Goal: Task Accomplishment & Management: Use online tool/utility

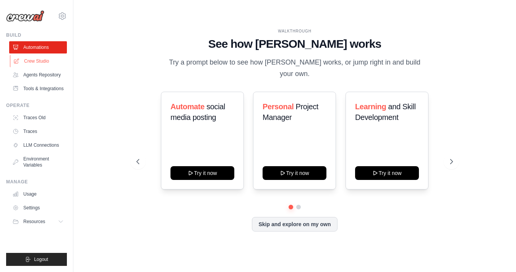
click at [49, 62] on link "Crew Studio" at bounding box center [39, 61] width 58 height 12
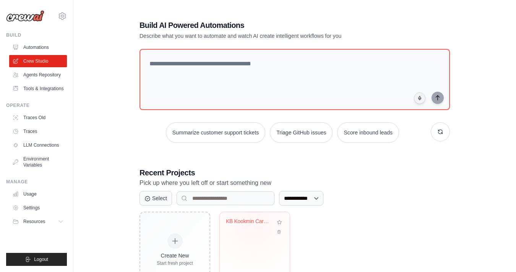
click at [253, 227] on div "KB Kookmin Card Media-Specific Mark..." at bounding box center [255, 227] width 58 height 18
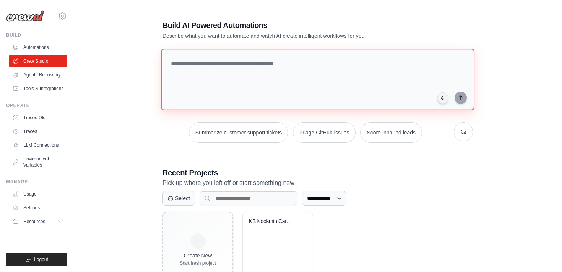
click at [208, 77] on textarea at bounding box center [317, 80] width 313 height 62
paste textarea "**********"
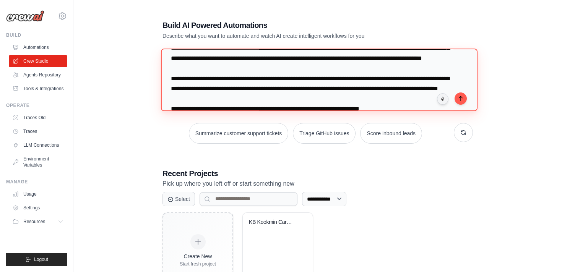
scroll to position [49, 0]
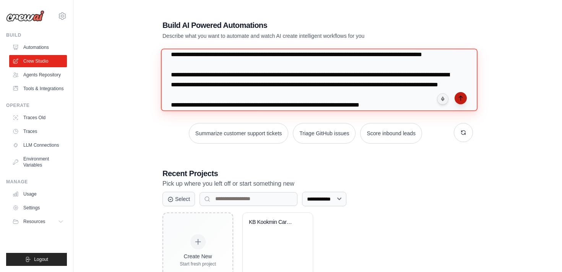
type textarea "**********"
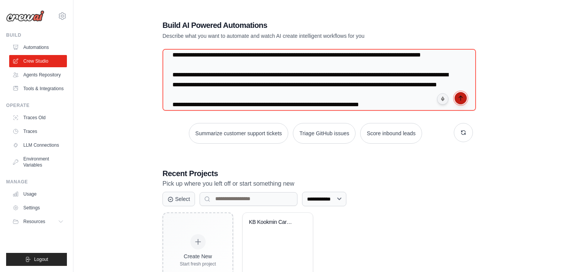
click at [464, 102] on button "submit" at bounding box center [460, 98] width 12 height 12
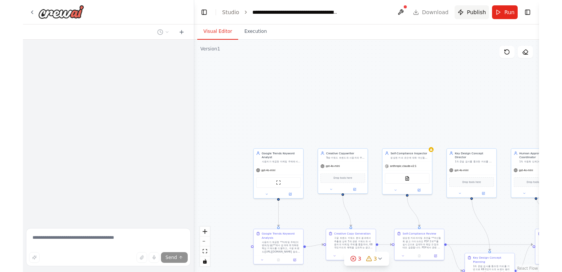
scroll to position [7680, 0]
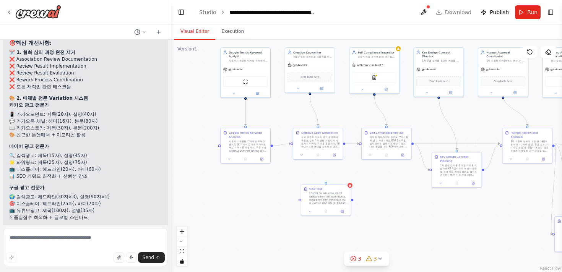
drag, startPoint x: 346, startPoint y: 224, endPoint x: 336, endPoint y: 123, distance: 101.4
click at [336, 123] on div ".deletable-edge-delete-btn { width: 20px; height: 20px; border: 0px solid #ffff…" at bounding box center [366, 156] width 391 height 232
click at [328, 179] on div ".deletable-edge-delete-btn { width: 20px; height: 20px; border: 0px solid #ffff…" at bounding box center [366, 156] width 391 height 232
click at [327, 198] on div at bounding box center [328, 197] width 39 height 13
click at [342, 211] on icon at bounding box center [342, 210] width 2 height 2
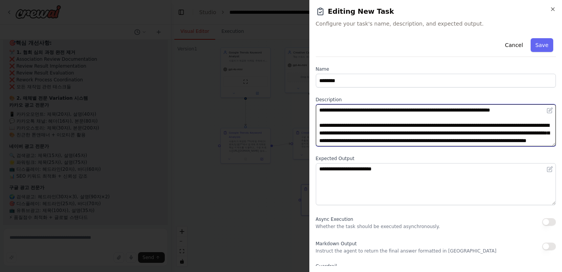
click at [433, 135] on textarea at bounding box center [436, 125] width 240 height 42
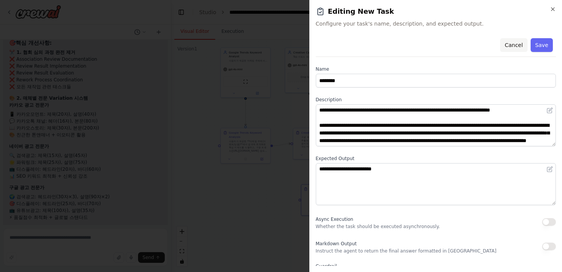
click at [514, 46] on button "Cancel" at bounding box center [513, 45] width 27 height 14
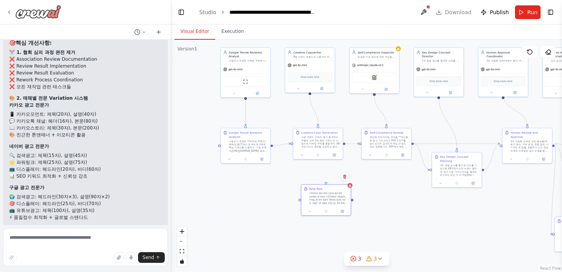
click at [19, 15] on img at bounding box center [38, 12] width 46 height 14
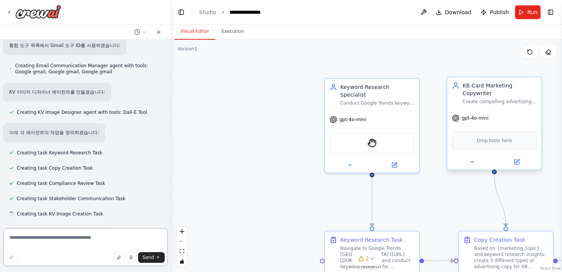
scroll to position [993, 0]
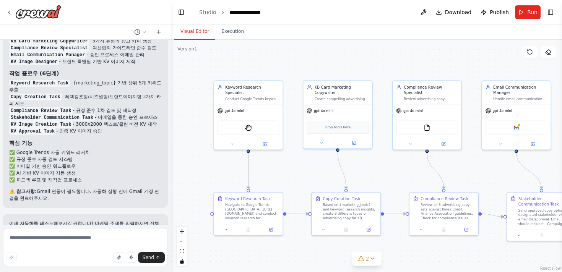
drag, startPoint x: 277, startPoint y: 198, endPoint x: 180, endPoint y: 169, distance: 101.2
click at [180, 169] on div ".deletable-edge-delete-btn { width: 20px; height: 20px; border: 0px solid #ffff…" at bounding box center [366, 156] width 391 height 232
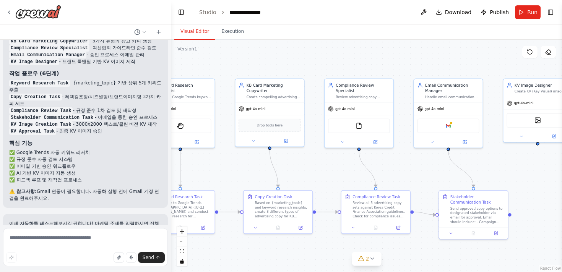
drag, startPoint x: 305, startPoint y: 175, endPoint x: 238, endPoint y: 173, distance: 67.7
click at [238, 173] on div ".deletable-edge-delete-btn { width: 20px; height: 20px; border: 0px solid #ffff…" at bounding box center [366, 156] width 391 height 232
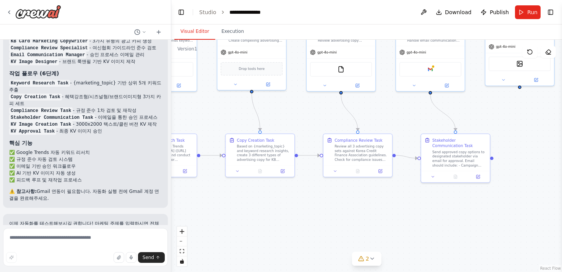
drag, startPoint x: 311, startPoint y: 176, endPoint x: 297, endPoint y: 117, distance: 60.2
click at [297, 117] on div ".deletable-edge-delete-btn { width: 20px; height: 20px; border: 0px solid #ffff…" at bounding box center [366, 156] width 391 height 232
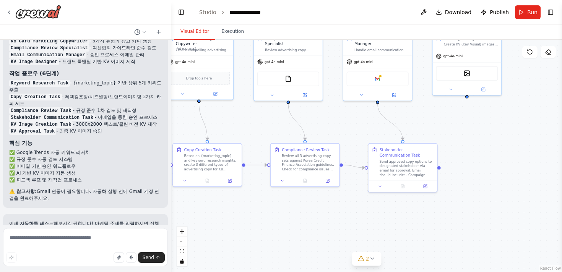
drag, startPoint x: 315, startPoint y: 119, endPoint x: 245, endPoint y: 133, distance: 71.7
click at [245, 133] on div ".deletable-edge-delete-btn { width: 20px; height: 20px; border: 0px solid #ffff…" at bounding box center [366, 156] width 391 height 232
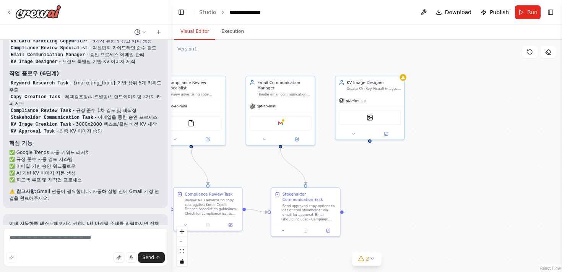
drag, startPoint x: 438, startPoint y: 133, endPoint x: 335, endPoint y: 183, distance: 115.0
click at [335, 184] on div ".deletable-edge-delete-btn { width: 20px; height: 20px; border: 0px solid #ffff…" at bounding box center [366, 156] width 391 height 232
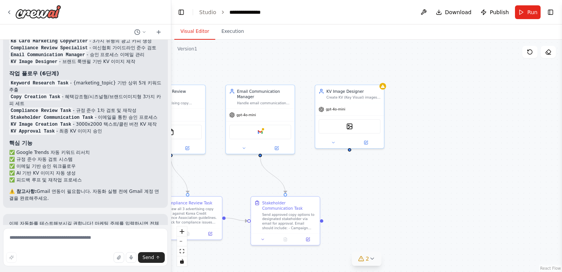
click at [363, 256] on icon at bounding box center [361, 259] width 6 height 6
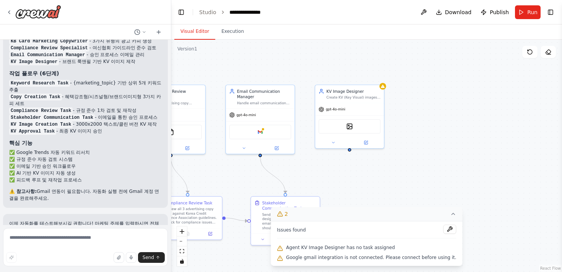
click at [450, 215] on icon at bounding box center [453, 214] width 6 height 6
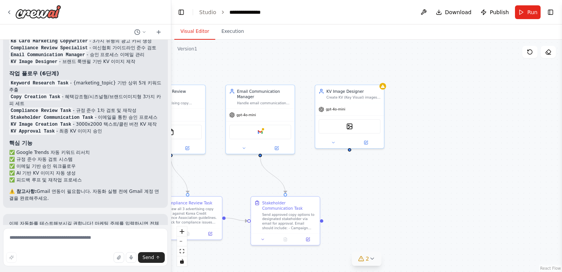
click at [386, 191] on div ".deletable-edge-delete-btn { width: 20px; height: 20px; border: 0px solid #ffff…" at bounding box center [366, 156] width 391 height 232
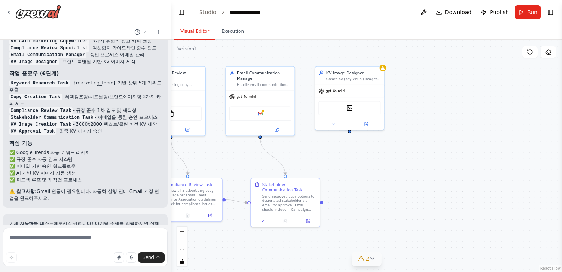
drag, startPoint x: 384, startPoint y: 189, endPoint x: 384, endPoint y: 157, distance: 32.1
click at [384, 157] on div ".deletable-edge-delete-btn { width: 20px; height: 20px; border: 0px solid #ffff…" at bounding box center [366, 156] width 391 height 232
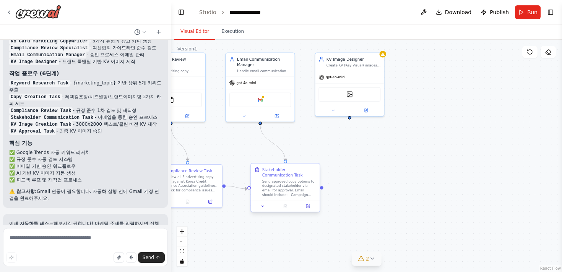
click at [277, 188] on div "Send approved copy options to designated stakeholder via email for approval. Em…" at bounding box center [289, 188] width 54 height 18
click at [308, 203] on button at bounding box center [307, 206] width 19 height 7
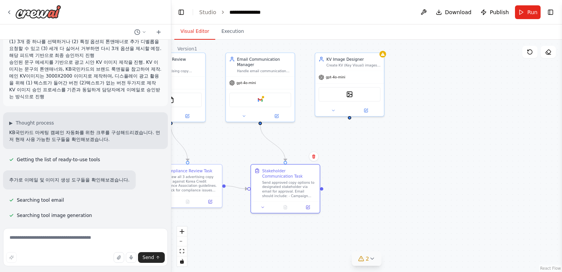
scroll to position [149, 0]
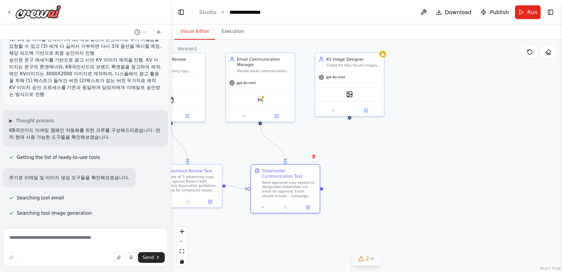
click at [84, 91] on div "KB국민카드 마케팅 캠페인의 효율성과 규정 준수율을 극대화하기 위해 컨텐츠 및 KV생성업무를 자동화할거야. 아래와 같은 업무의 흐름과 Task…" at bounding box center [85, 0] width 165 height 207
click at [63, 89] on p "KV 이미지 승인 프로세스를 기존과 동일하게 담당자에게 이메일로 승인받는 방식으로 진행" at bounding box center [85, 91] width 152 height 14
click at [64, 84] on p "KV 이미지 승인 프로세스를 기존과 동일하게 담당자에게 이메일로 승인받는 방식으로 진행" at bounding box center [85, 91] width 152 height 14
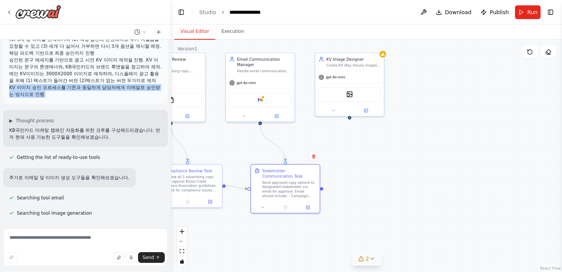
scroll to position [0, 0]
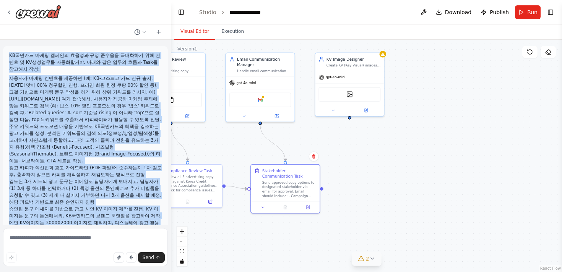
drag, startPoint x: 21, startPoint y: 55, endPoint x: 16, endPoint y: 55, distance: 4.2
click at [16, 55] on p "KB국민카드 마케팅 캠페인의 효율성과 규정 준수율을 극대화하기 위해 컨텐츠 및 KV생성업무를 자동화할거야. 아래와 같은 업무의 흐름과 Task…" at bounding box center [85, 62] width 152 height 21
copy div "KB국민카드 마케팅 캠페인의 효율성과 규정 준수율을 극대화하기 위해 컨텐츠 및 KV생성업무를 자동화할거야. 아래와 같은 업무의 흐름과 Task…"
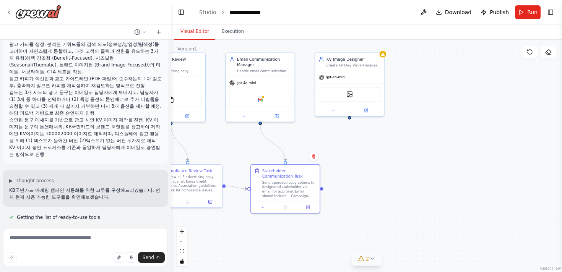
click at [114, 128] on p "승인된 문구 메세지를 기반으로 광고 시안 KV 이미지 제작을 진행. KV 이미지는 문구의 톤앤매너와, KB국민카드의 브랜드 룩앤필을 참고하여 …" at bounding box center [85, 131] width 152 height 28
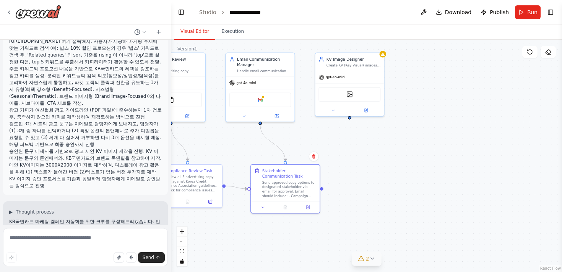
scroll to position [52, 0]
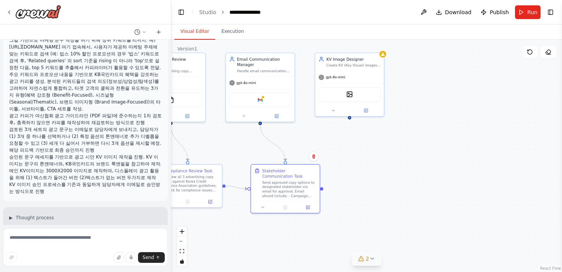
click at [5, 13] on div at bounding box center [85, 12] width 171 height 24
click at [9, 13] on icon at bounding box center [9, 12] width 2 height 3
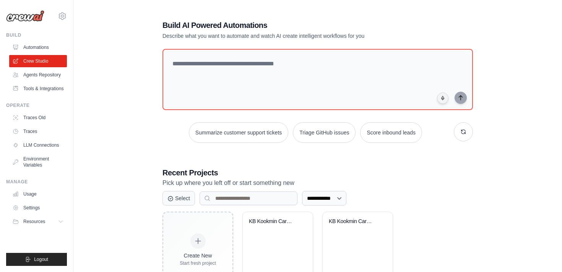
click at [39, 62] on link "Crew Studio" at bounding box center [38, 61] width 58 height 12
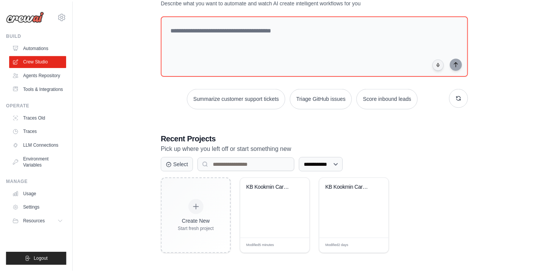
scroll to position [36, 0]
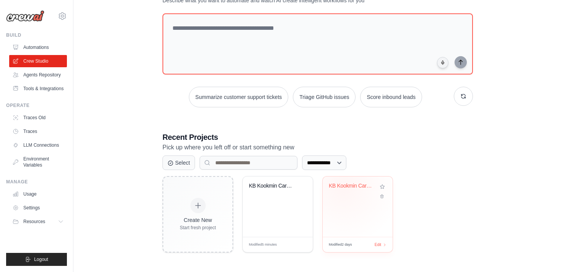
click at [343, 187] on div "KB Kookmin Card Media-Specific Mark..." at bounding box center [352, 186] width 46 height 7
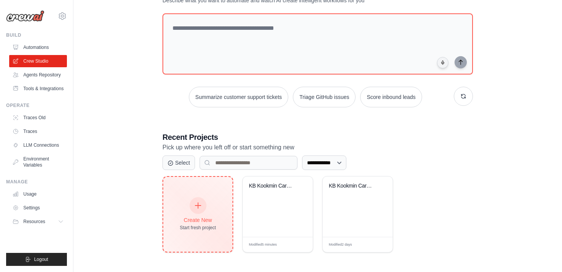
click at [206, 188] on div "Create New Start fresh project" at bounding box center [197, 214] width 69 height 75
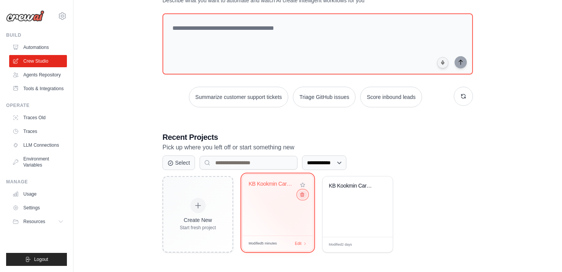
click at [303, 195] on icon at bounding box center [302, 194] width 5 height 5
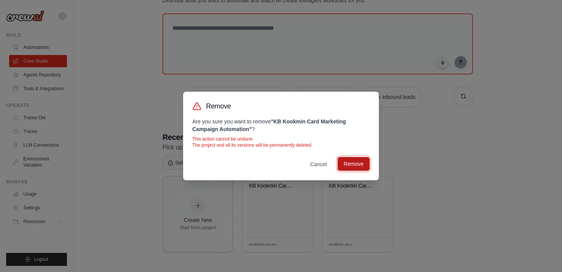
click at [356, 164] on button "Remove" at bounding box center [353, 164] width 32 height 14
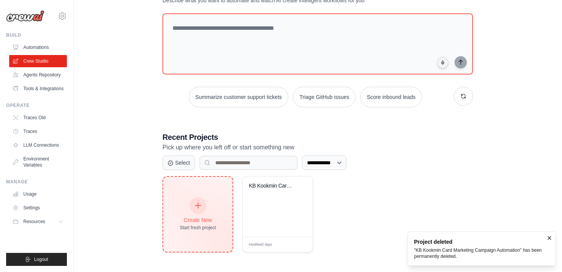
click at [217, 190] on div "Create New Start fresh project" at bounding box center [197, 214] width 69 height 75
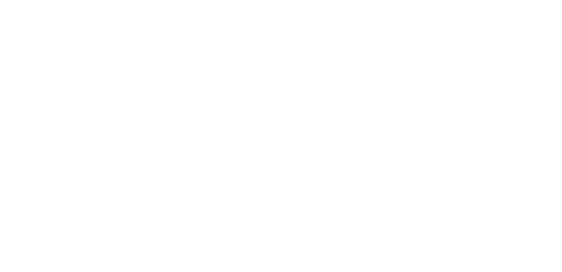
click at [380, 0] on html at bounding box center [281, 0] width 562 height 0
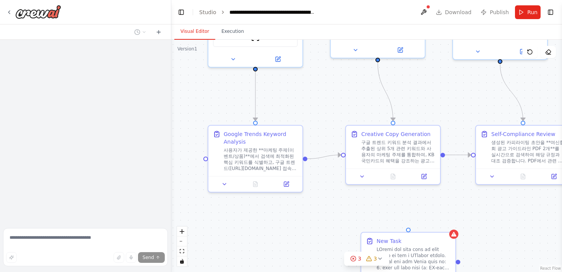
drag, startPoint x: 196, startPoint y: 191, endPoint x: 193, endPoint y: 5, distance: 186.5
click at [193, 5] on main "**********" at bounding box center [366, 136] width 391 height 272
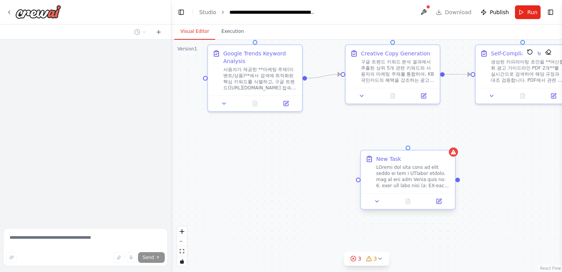
click at [374, 167] on div "New Task" at bounding box center [407, 172] width 85 height 34
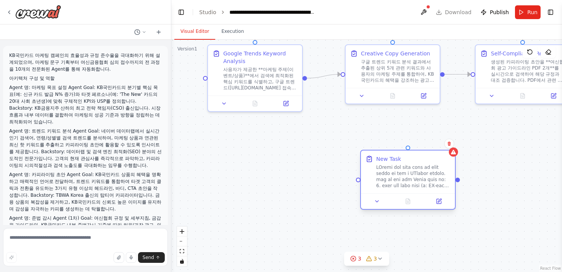
scroll to position [7680, 0]
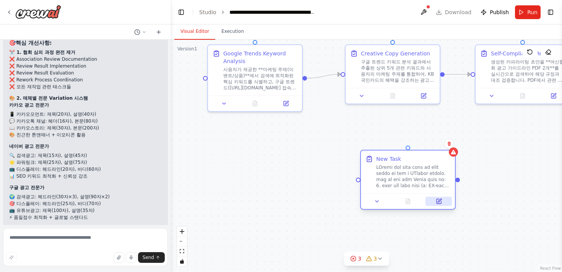
click at [437, 198] on icon at bounding box center [439, 201] width 6 height 6
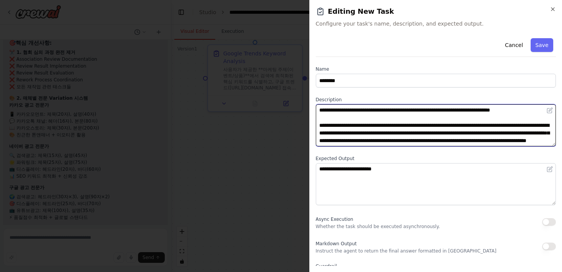
click at [358, 136] on textarea at bounding box center [436, 125] width 240 height 42
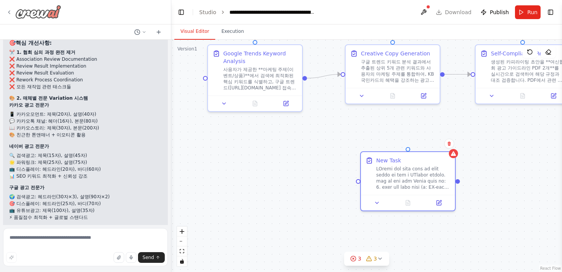
click at [25, 15] on img at bounding box center [38, 12] width 46 height 14
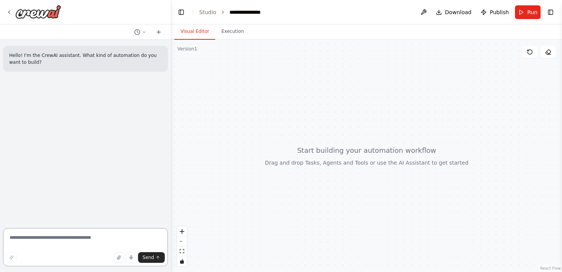
click at [72, 238] on textarea at bounding box center [85, 247] width 165 height 38
click at [66, 238] on textarea at bounding box center [85, 247] width 165 height 38
paste textarea "**********"
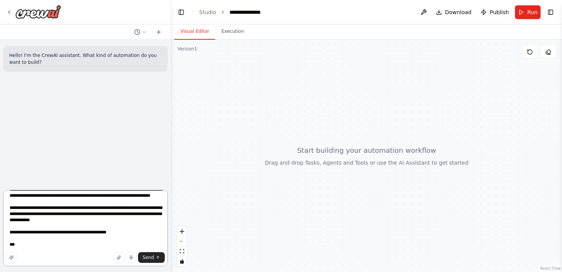
scroll to position [163, 0]
click at [15, 228] on textarea at bounding box center [85, 228] width 165 height 76
click at [90, 264] on textarea at bounding box center [85, 228] width 165 height 76
type textarea "**********"
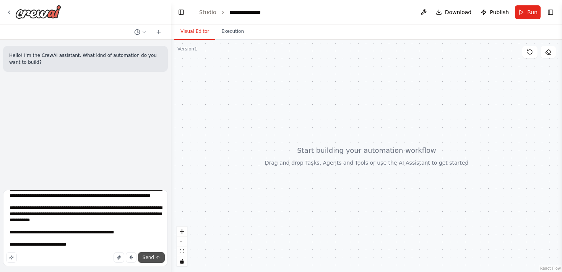
click at [153, 254] on button "Send" at bounding box center [151, 257] width 27 height 11
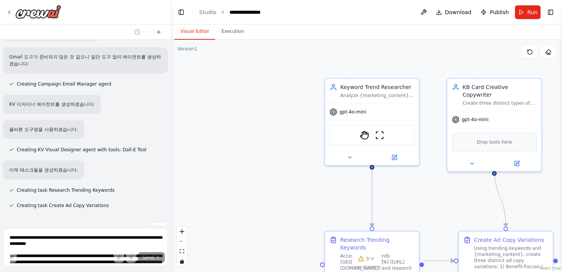
scroll to position [689, 0]
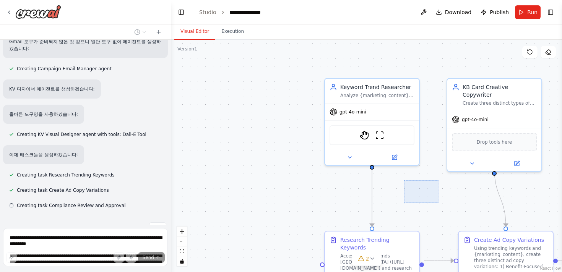
drag, startPoint x: 438, startPoint y: 203, endPoint x: 404, endPoint y: 180, distance: 40.7
click at [404, 180] on div ".deletable-edge-delete-btn { width: 20px; height: 20px; border: 0px solid #ffff…" at bounding box center [366, 156] width 391 height 232
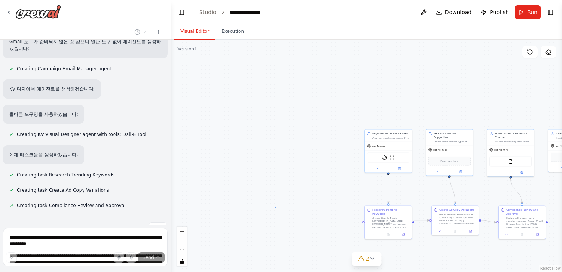
click at [275, 207] on div ".deletable-edge-delete-btn { width: 20px; height: 20px; border: 0px solid #ffff…" at bounding box center [366, 156] width 391 height 232
drag, startPoint x: 303, startPoint y: 218, endPoint x: 221, endPoint y: 198, distance: 83.7
click at [221, 198] on div ".deletable-edge-delete-btn { width: 20px; height: 20px; border: 0px solid #ffff…" at bounding box center [366, 156] width 391 height 232
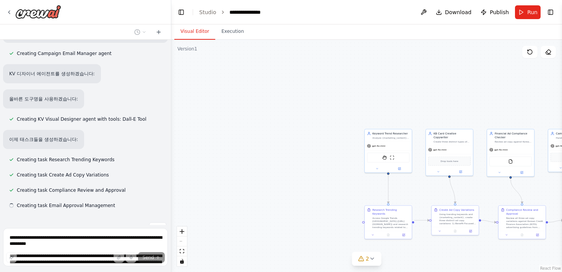
click at [281, 178] on div ".deletable-edge-delete-btn { width: 20px; height: 20px; border: 0px solid #ffff…" at bounding box center [366, 156] width 391 height 232
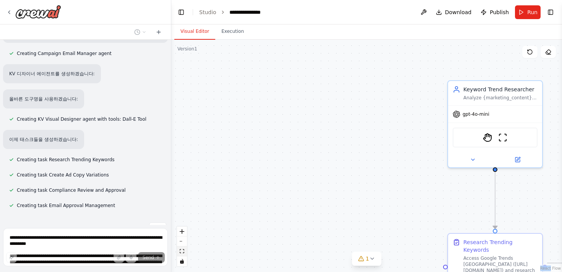
click at [182, 253] on icon "fit view" at bounding box center [182, 251] width 5 height 4
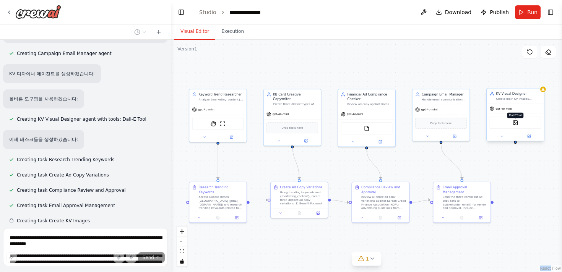
scroll to position [719, 0]
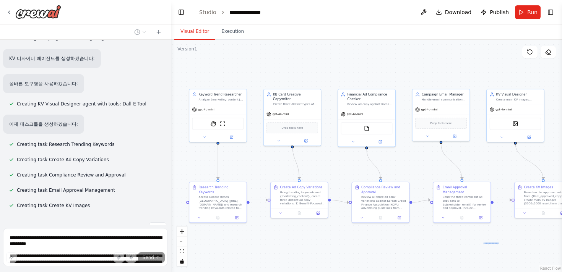
drag, startPoint x: 498, startPoint y: 244, endPoint x: 483, endPoint y: 242, distance: 14.6
click at [483, 242] on div ".deletable-edge-delete-btn { width: 20px; height: 20px; border: 0px solid #ffff…" at bounding box center [366, 156] width 391 height 232
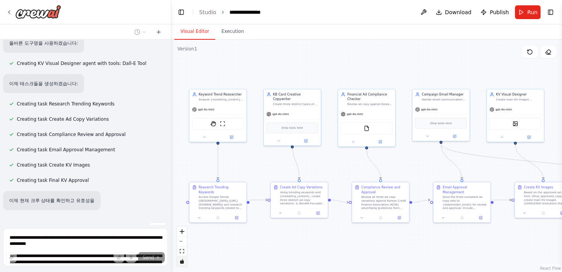
scroll to position [775, 0]
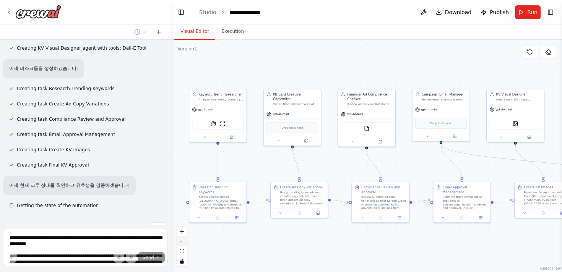
click at [182, 243] on button "zoom out" at bounding box center [182, 242] width 10 height 10
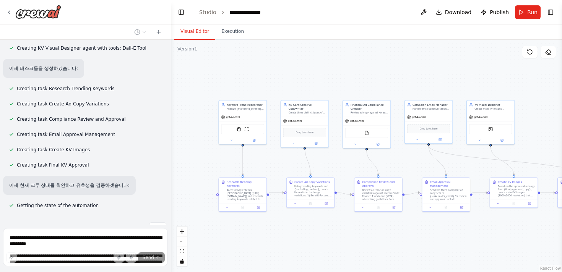
click at [271, 229] on div ".deletable-edge-delete-btn { width: 20px; height: 20px; border: 0px solid #ffff…" at bounding box center [366, 156] width 391 height 232
click at [183, 231] on icon "zoom in" at bounding box center [182, 231] width 5 height 5
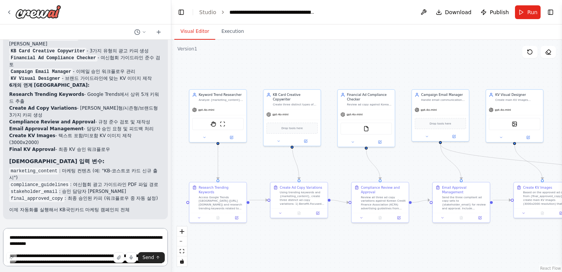
scroll to position [1063, 0]
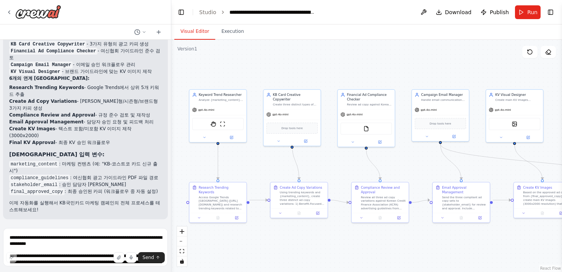
click at [341, 237] on div ".deletable-edge-delete-btn { width: 20px; height: 20px; border: 0px solid #ffff…" at bounding box center [366, 156] width 391 height 232
click at [298, 247] on div ".deletable-edge-delete-btn { width: 20px; height: 20px; border: 0px solid #ffff…" at bounding box center [366, 156] width 391 height 232
drag, startPoint x: 406, startPoint y: 242, endPoint x: 359, endPoint y: 243, distance: 46.6
click at [359, 243] on div ".deletable-edge-delete-btn { width: 20px; height: 20px; border: 0px solid #ffff…" at bounding box center [366, 156] width 391 height 232
click at [350, 229] on div ".deletable-edge-delete-btn { width: 20px; height: 20px; border: 0px solid #ffff…" at bounding box center [366, 156] width 391 height 232
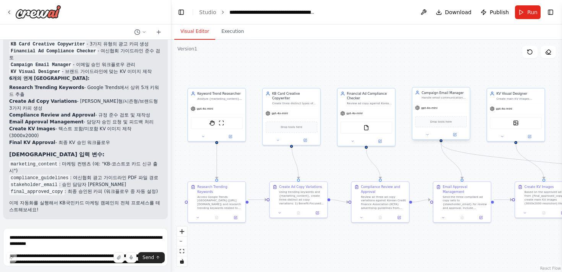
scroll to position [1077, 0]
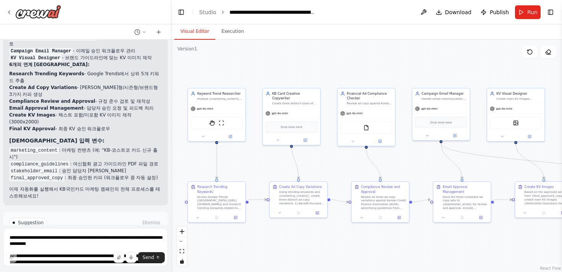
click at [129, 162] on div "KB국민카드 마케팅 캠페인 자동화 시스템이 완성되었습니다! 🎯 구축된 자동화 시스템 개요: 5개의 전문 에이전트: Keyword Trend R…" at bounding box center [85, 90] width 165 height 229
click at [193, 232] on div ".deletable-edge-delete-btn { width: 20px; height: 20px; border: 0px solid #ffff…" at bounding box center [366, 156] width 391 height 232
click at [183, 238] on button "zoom out" at bounding box center [182, 242] width 10 height 10
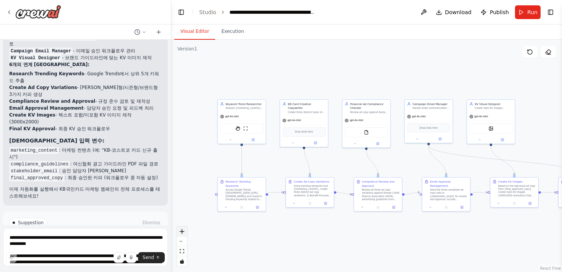
click at [182, 234] on icon "zoom in" at bounding box center [182, 231] width 5 height 5
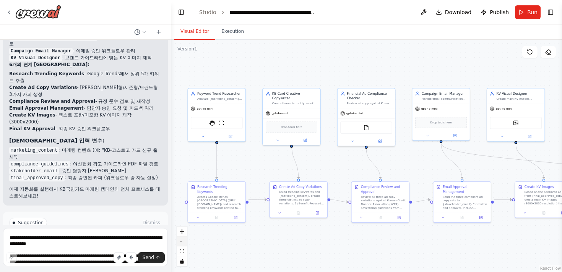
click at [183, 242] on button "zoom out" at bounding box center [182, 242] width 10 height 10
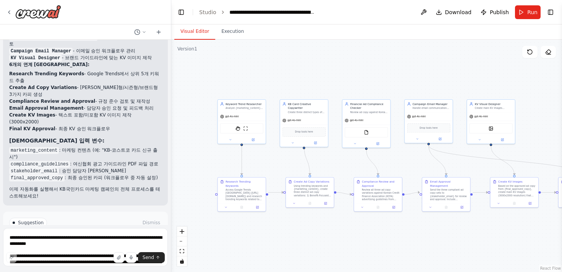
drag, startPoint x: 244, startPoint y: 244, endPoint x: 260, endPoint y: 244, distance: 15.3
click at [244, 244] on div ".deletable-edge-delete-btn { width: 20px; height: 20px; border: 0px solid #ffff…" at bounding box center [366, 156] width 391 height 232
drag, startPoint x: 361, startPoint y: 249, endPoint x: 317, endPoint y: 248, distance: 44.0
click at [317, 248] on div ".deletable-edge-delete-btn { width: 20px; height: 20px; border: 0px solid #ffff…" at bounding box center [366, 156] width 391 height 232
drag, startPoint x: 359, startPoint y: 235, endPoint x: 341, endPoint y: 228, distance: 19.6
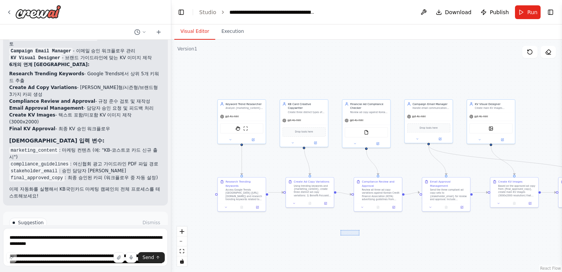
click at [336, 229] on div ".deletable-edge-delete-btn { width: 20px; height: 20px; border: 0px solid #ffff…" at bounding box center [366, 156] width 391 height 232
drag, startPoint x: 492, startPoint y: 219, endPoint x: 453, endPoint y: 230, distance: 41.3
click at [451, 231] on div ".deletable-edge-delete-btn { width: 20px; height: 20px; border: 0px solid #ffff…" at bounding box center [366, 156] width 391 height 232
click at [456, 229] on div ".deletable-edge-delete-btn { width: 20px; height: 20px; border: 0px solid #ffff…" at bounding box center [366, 156] width 391 height 232
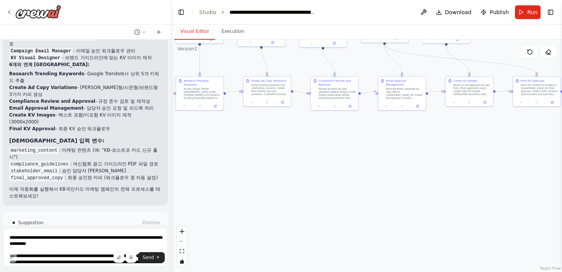
drag, startPoint x: 497, startPoint y: 67, endPoint x: 395, endPoint y: 171, distance: 145.7
click at [395, 171] on div ".deletable-edge-delete-btn { width: 20px; height: 20px; border: 0px solid #ffff…" at bounding box center [366, 156] width 391 height 232
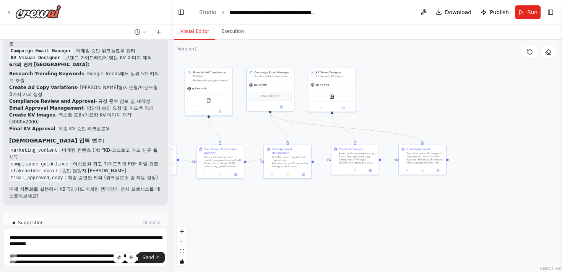
drag, startPoint x: 391, startPoint y: 175, endPoint x: 322, endPoint y: 204, distance: 75.3
click at [321, 204] on div ".deletable-edge-delete-btn { width: 20px; height: 20px; border: 0px solid #ffff…" at bounding box center [366, 156] width 391 height 232
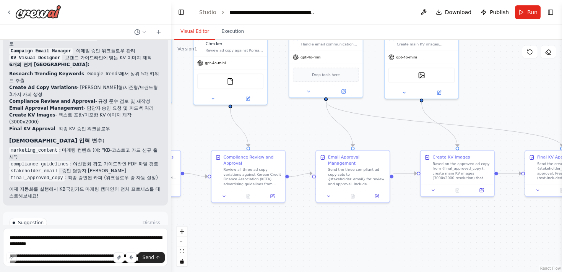
drag, startPoint x: 276, startPoint y: 232, endPoint x: 430, endPoint y: 229, distance: 154.4
click at [430, 229] on div ".deletable-edge-delete-btn { width: 20px; height: 20px; border: 0px solid #ffff…" at bounding box center [366, 156] width 391 height 232
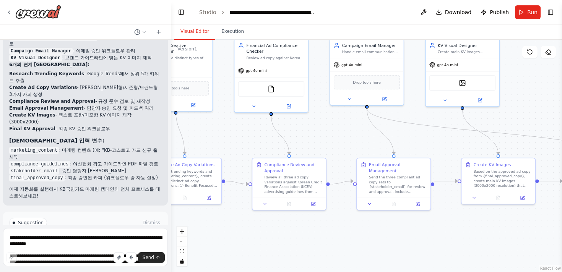
drag, startPoint x: 354, startPoint y: 237, endPoint x: 393, endPoint y: 240, distance: 38.3
click at [393, 240] on div ".deletable-edge-delete-btn { width: 20px; height: 20px; border: 0px solid #ffff…" at bounding box center [366, 156] width 391 height 232
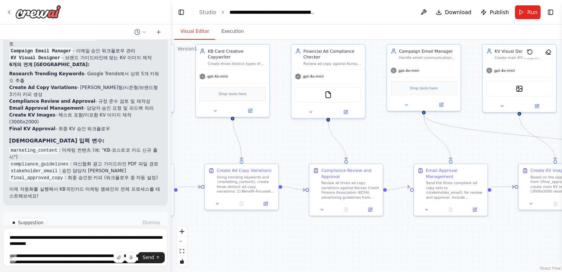
drag, startPoint x: 286, startPoint y: 229, endPoint x: 305, endPoint y: 233, distance: 19.0
click at [305, 233] on div ".deletable-edge-delete-btn { width: 20px; height: 20px; border: 0px solid #ffff…" at bounding box center [366, 156] width 391 height 232
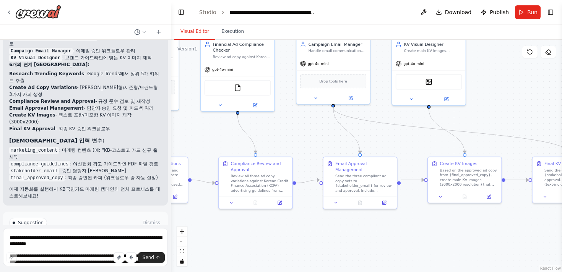
drag, startPoint x: 420, startPoint y: 135, endPoint x: 316, endPoint y: 129, distance: 104.5
click at [308, 127] on div ".deletable-edge-delete-btn { width: 20px; height: 20px; border: 0px solid #ffff…" at bounding box center [366, 156] width 391 height 232
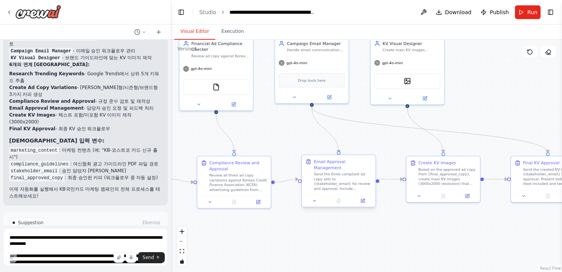
click at [345, 179] on div "Send the three compliant ad copy sets to {stakeholder_email} for review and app…" at bounding box center [343, 181] width 58 height 19
click at [363, 199] on icon at bounding box center [363, 200] width 3 height 3
click at [363, 172] on div "Send the three compliant ad copy sets to {stakeholder_email} for review and app…" at bounding box center [343, 181] width 58 height 19
click at [359, 197] on button at bounding box center [365, 200] width 21 height 7
click at [361, 197] on button at bounding box center [365, 200] width 21 height 7
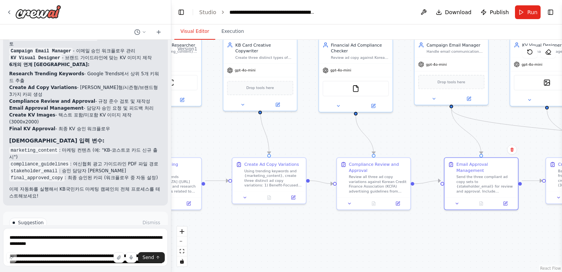
drag, startPoint x: 261, startPoint y: 222, endPoint x: 401, endPoint y: 223, distance: 139.9
click at [401, 223] on div ".deletable-edge-delete-btn { width: 20px; height: 20px; border: 0px solid #ffff…" at bounding box center [366, 156] width 391 height 232
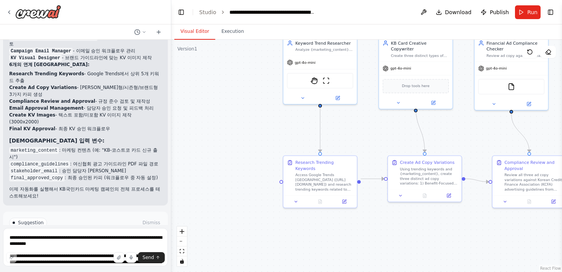
drag, startPoint x: 276, startPoint y: 220, endPoint x: 424, endPoint y: 219, distance: 147.5
click at [424, 219] on div ".deletable-edge-delete-btn { width: 20px; height: 20px; border: 0px solid #ffff…" at bounding box center [366, 156] width 391 height 232
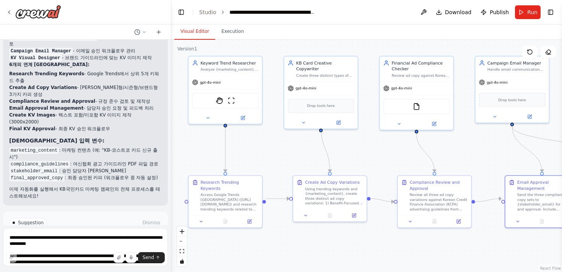
drag, startPoint x: 311, startPoint y: 183, endPoint x: 280, endPoint y: 149, distance: 45.7
click at [282, 155] on div ".deletable-edge-delete-btn { width: 20px; height: 20px; border: 0px solid #ffff…" at bounding box center [366, 156] width 391 height 232
click at [243, 74] on div "Keyword Trend Researcher Analyze {marketing_content} to extract top 5 trending …" at bounding box center [227, 65] width 73 height 19
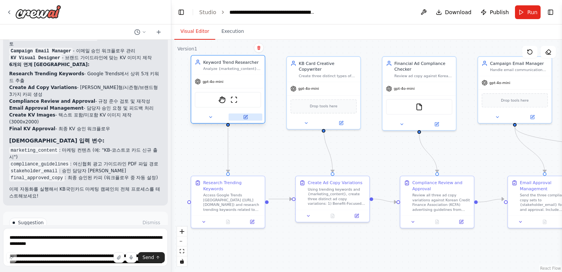
click at [248, 116] on button at bounding box center [246, 117] width 34 height 7
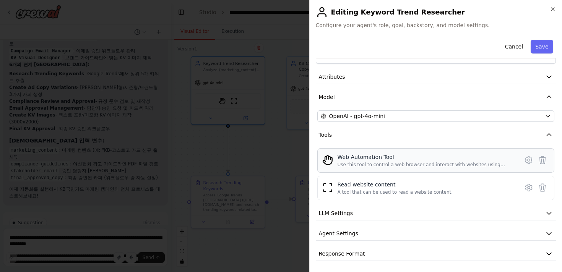
scroll to position [23, 0]
click at [339, 212] on span "LLM Settings" at bounding box center [336, 212] width 34 height 8
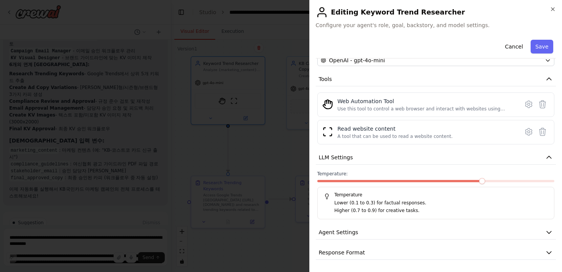
scroll to position [0, 0]
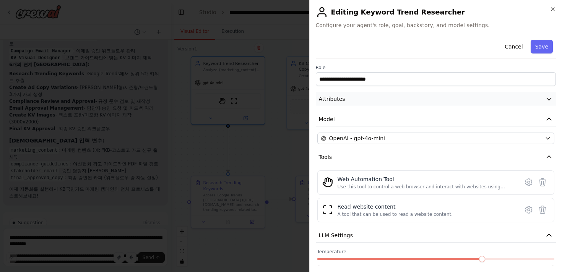
click at [352, 99] on button "Attributes" at bounding box center [436, 99] width 240 height 14
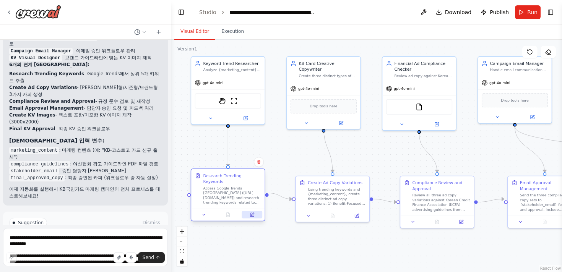
drag, startPoint x: 262, startPoint y: 213, endPoint x: 261, endPoint y: 201, distance: 12.3
click at [261, 209] on div at bounding box center [227, 215] width 73 height 12
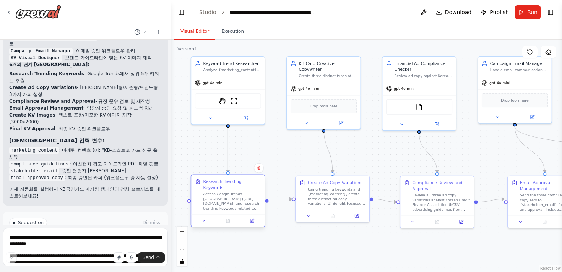
drag, startPoint x: 255, startPoint y: 192, endPoint x: 255, endPoint y: 200, distance: 7.6
click at [255, 200] on div "Access Google Trends [GEOGRAPHIC_DATA] ([URL][DOMAIN_NAME]) and research trendi…" at bounding box center [232, 201] width 58 height 19
click at [375, 242] on div ".deletable-edge-delete-btn { width: 20px; height: 20px; border: 0px solid #ffff…" at bounding box center [366, 156] width 391 height 232
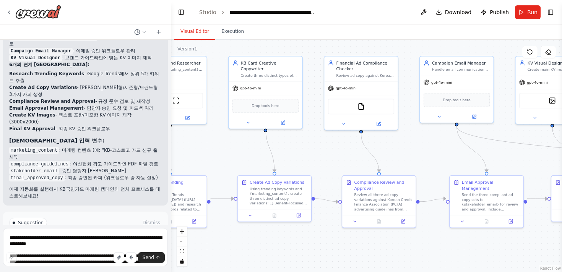
drag, startPoint x: 274, startPoint y: 148, endPoint x: 201, endPoint y: 148, distance: 73.8
click at [201, 148] on div ".deletable-edge-delete-btn { width: 20px; height: 20px; border: 0px solid #ffff…" at bounding box center [366, 156] width 391 height 232
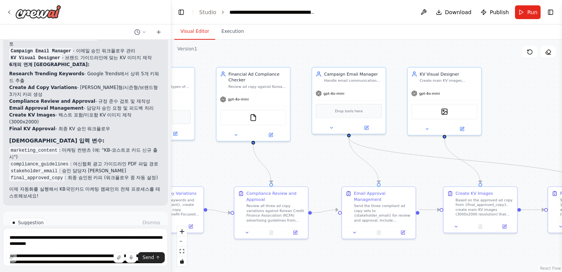
drag, startPoint x: 350, startPoint y: 156, endPoint x: 239, endPoint y: 167, distance: 111.7
click at [239, 167] on div ".deletable-edge-delete-btn { width: 20px; height: 20px; border: 0px solid #ffff…" at bounding box center [366, 156] width 391 height 232
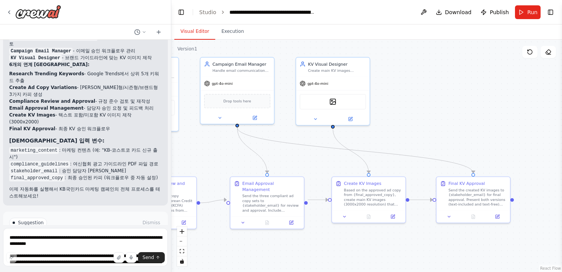
drag, startPoint x: 274, startPoint y: 167, endPoint x: 229, endPoint y: 162, distance: 45.0
click at [229, 162] on div ".deletable-edge-delete-btn { width: 20px; height: 20px; border: 0px solid #ffff…" at bounding box center [366, 156] width 391 height 232
click at [426, 13] on button at bounding box center [423, 12] width 12 height 14
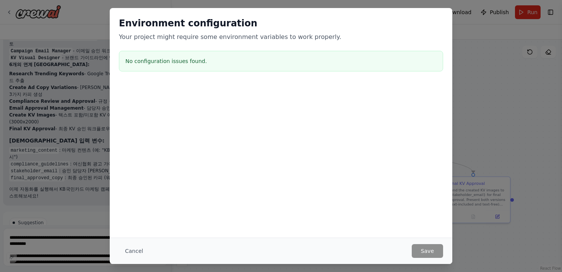
click at [456, 83] on div "Environment configuration Your project might require some environment variables…" at bounding box center [281, 136] width 562 height 272
click at [131, 251] on button "Cancel" at bounding box center [134, 251] width 30 height 14
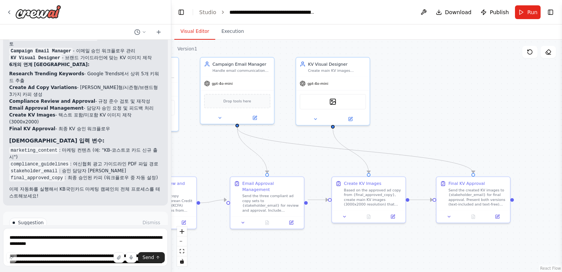
click at [494, 81] on div ".deletable-edge-delete-btn { width: 20px; height: 20px; border: 0px solid #ffff…" at bounding box center [366, 156] width 391 height 232
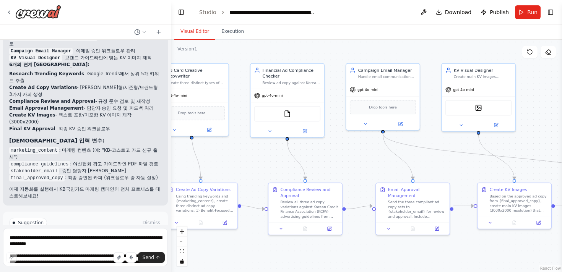
drag, startPoint x: 282, startPoint y: 149, endPoint x: 425, endPoint y: 156, distance: 142.3
click at [423, 157] on div ".deletable-edge-delete-btn { width: 20px; height: 20px; border: 0px solid #ffff…" at bounding box center [366, 156] width 391 height 232
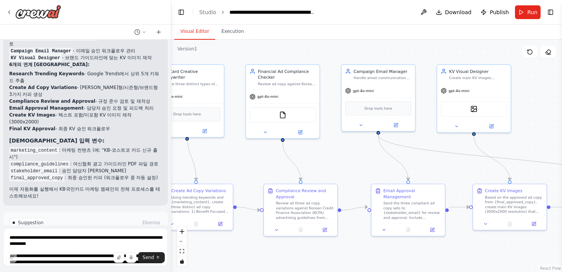
click at [449, 54] on div ".deletable-edge-delete-btn { width: 20px; height: 20px; border: 0px solid #ffff…" at bounding box center [366, 156] width 391 height 232
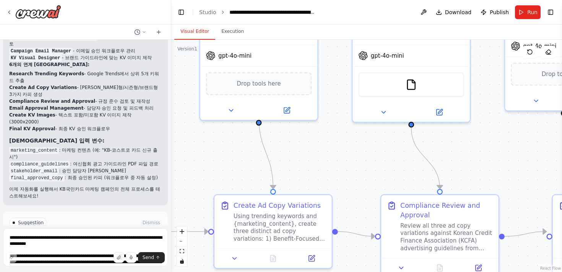
drag, startPoint x: 309, startPoint y: 87, endPoint x: 350, endPoint y: 180, distance: 101.4
click at [351, 180] on div ".deletable-edge-delete-btn { width: 20px; height: 20px; border: 0px solid #ffff…" at bounding box center [366, 156] width 391 height 232
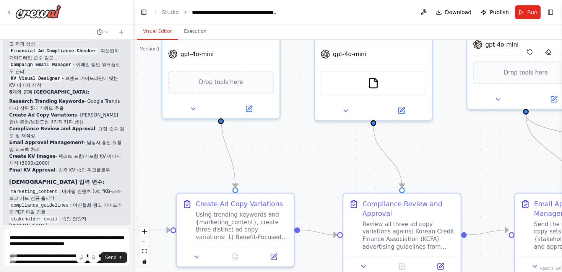
scroll to position [1191, 0]
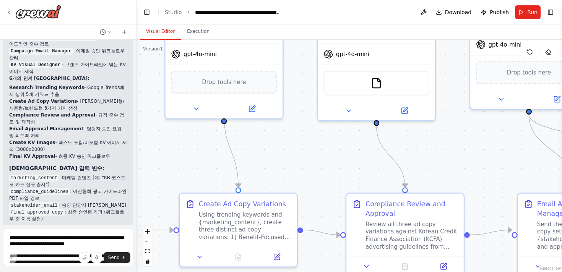
drag, startPoint x: 170, startPoint y: 92, endPoint x: 137, endPoint y: 94, distance: 32.9
click at [137, 94] on div "Hello! I'm the CrewAI assistant. What kind of automation do you want to build? …" at bounding box center [281, 136] width 562 height 272
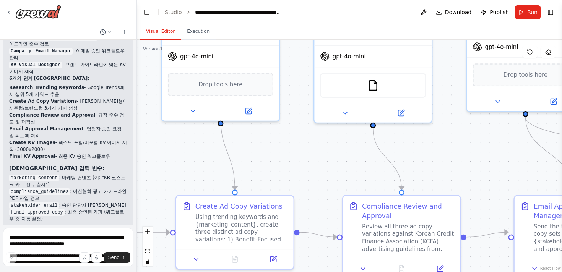
drag, startPoint x: 517, startPoint y: 132, endPoint x: 474, endPoint y: 177, distance: 62.2
click at [474, 177] on div ".deletable-edge-delete-btn { width: 20px; height: 20px; border: 0px solid #ffff…" at bounding box center [349, 156] width 425 height 232
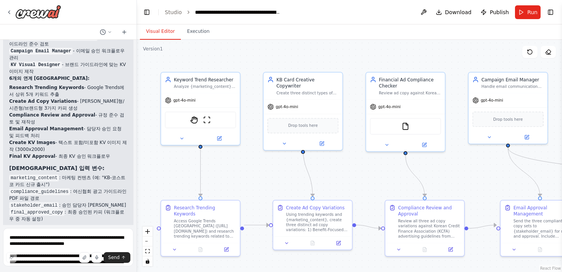
drag, startPoint x: 217, startPoint y: 57, endPoint x: 213, endPoint y: 47, distance: 10.4
click at [213, 47] on div ".deletable-edge-delete-btn { width: 20px; height: 20px; border: 0px solid #ffff…" at bounding box center [349, 156] width 425 height 232
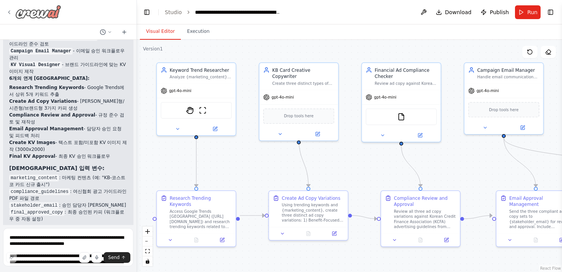
click at [8, 11] on icon at bounding box center [9, 12] width 6 height 6
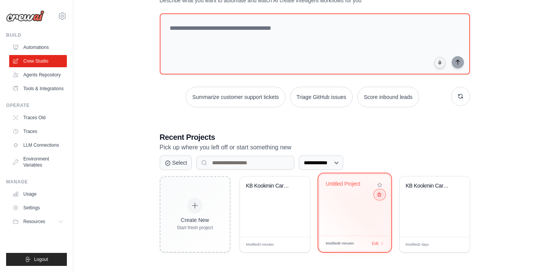
click at [380, 196] on icon at bounding box center [378, 194] width 5 height 5
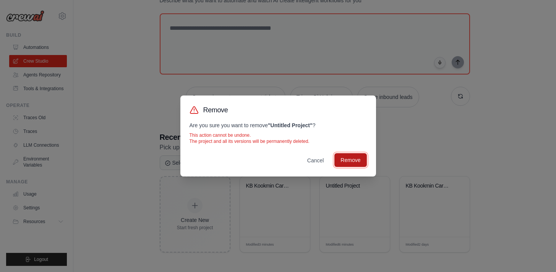
click at [356, 163] on button "Remove" at bounding box center [350, 160] width 32 height 14
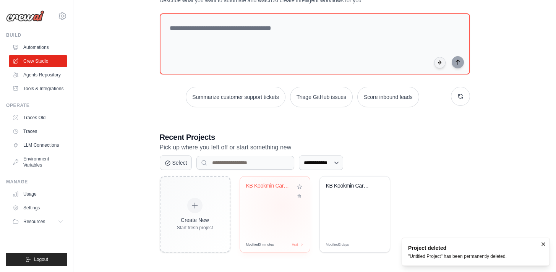
click at [282, 206] on div "KB Kookmin Card Marketing Campaign ..." at bounding box center [275, 207] width 70 height 60
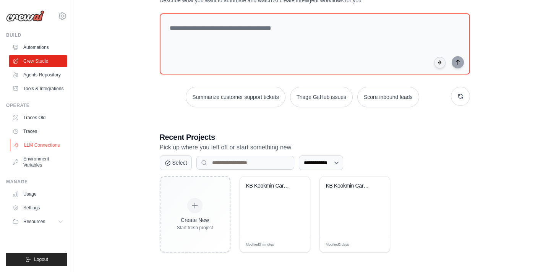
click at [50, 141] on link "LLM Connections" at bounding box center [39, 145] width 58 height 12
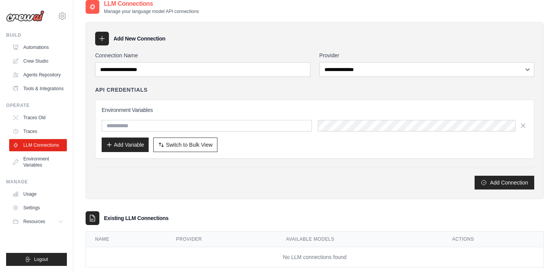
scroll to position [24, 0]
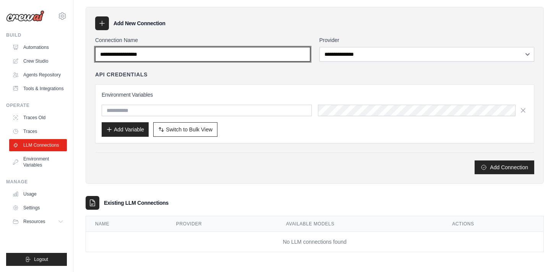
click at [171, 59] on input "Connection Name" at bounding box center [202, 54] width 215 height 15
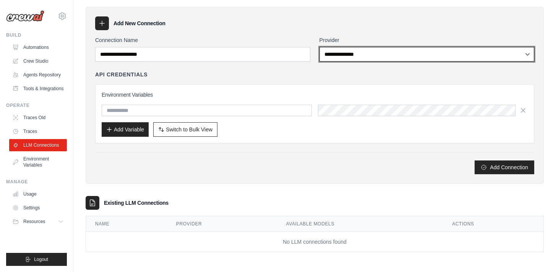
click at [365, 51] on select "**********" at bounding box center [427, 54] width 215 height 15
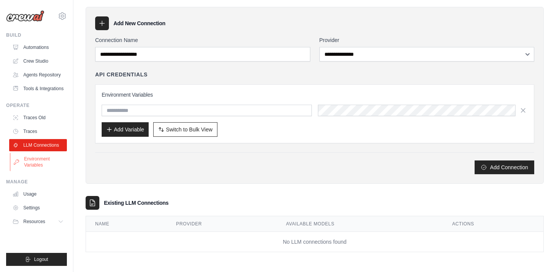
click at [33, 163] on link "Environment Variables" at bounding box center [39, 162] width 58 height 18
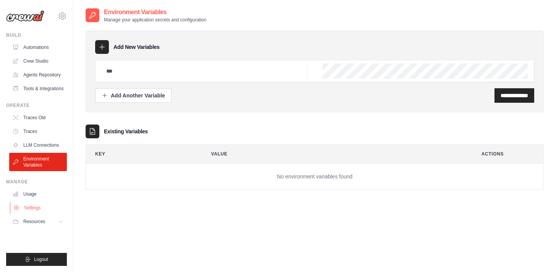
click at [46, 204] on link "Settings" at bounding box center [39, 208] width 58 height 12
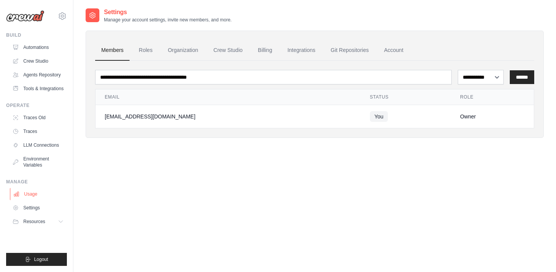
click at [42, 191] on link "Usage" at bounding box center [39, 194] width 58 height 12
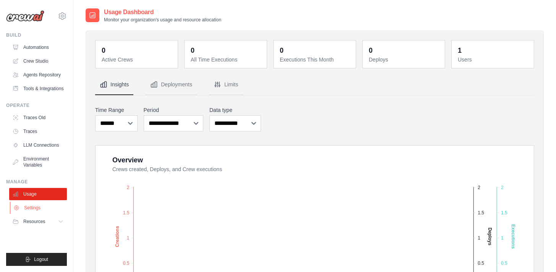
click at [60, 208] on link "Settings" at bounding box center [39, 208] width 58 height 12
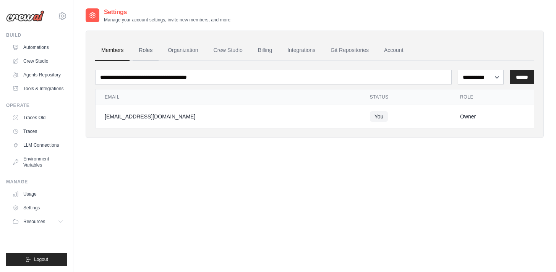
click at [151, 52] on link "Roles" at bounding box center [146, 50] width 26 height 21
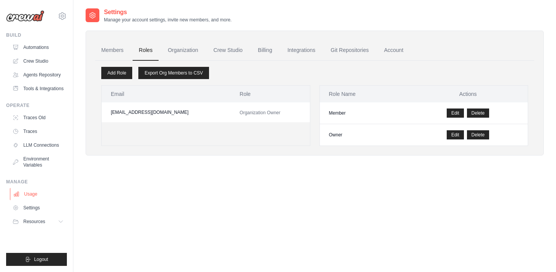
click at [33, 216] on button "Resources" at bounding box center [38, 222] width 58 height 12
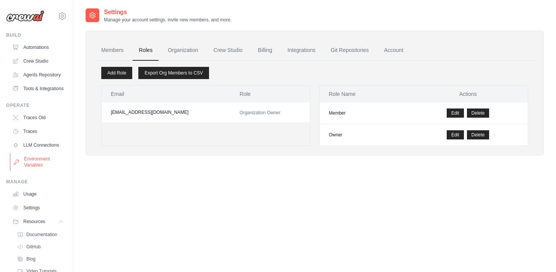
click at [45, 171] on link "Environment Variables" at bounding box center [39, 162] width 58 height 18
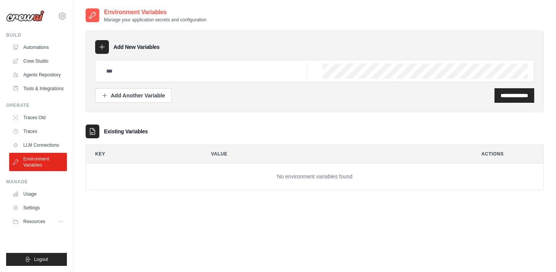
click at [121, 82] on div at bounding box center [314, 71] width 439 height 22
click at [115, 70] on input "text" at bounding box center [205, 70] width 206 height 15
click at [140, 18] on p "Manage your application secrets and configuration" at bounding box center [155, 20] width 102 height 6
click at [139, 141] on environment-variables\a "Existing Variables Key Value Actions No environment variables found" at bounding box center [315, 157] width 458 height 65
click at [166, 97] on button "Add Another Variable" at bounding box center [133, 95] width 76 height 15
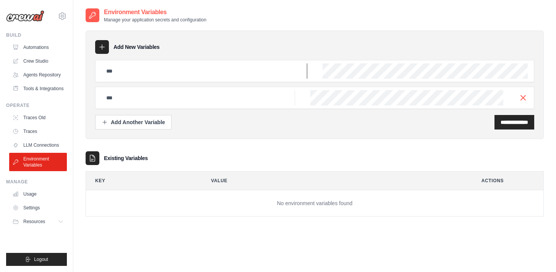
drag, startPoint x: 199, startPoint y: 66, endPoint x: 201, endPoint y: 78, distance: 11.6
click at [199, 67] on input "text" at bounding box center [205, 70] width 206 height 15
drag, startPoint x: 268, startPoint y: 152, endPoint x: 230, endPoint y: 97, distance: 67.1
click at [268, 152] on div "Existing Variables" at bounding box center [315, 158] width 458 height 14
drag, startPoint x: 36, startPoint y: 220, endPoint x: 42, endPoint y: 217, distance: 6.2
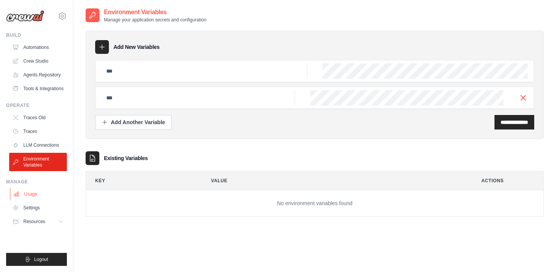
click at [36, 220] on span "Resources" at bounding box center [34, 222] width 22 height 6
click at [43, 238] on span "Documentation" at bounding box center [42, 235] width 31 height 6
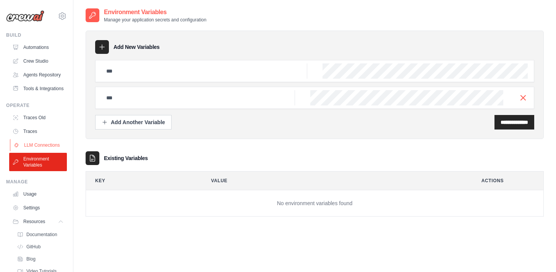
click at [38, 151] on link "LLM Connections" at bounding box center [39, 145] width 58 height 12
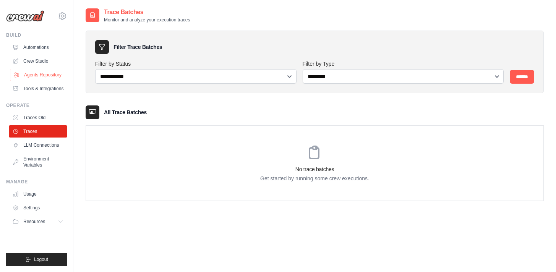
click at [50, 73] on link "Agents Repository" at bounding box center [39, 75] width 58 height 12
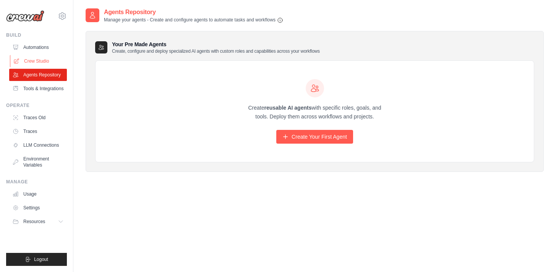
click at [61, 61] on link "Crew Studio" at bounding box center [39, 61] width 58 height 12
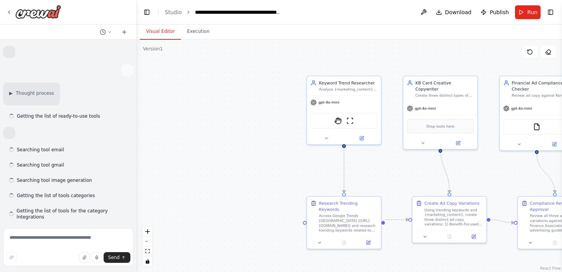
scroll to position [1191, 0]
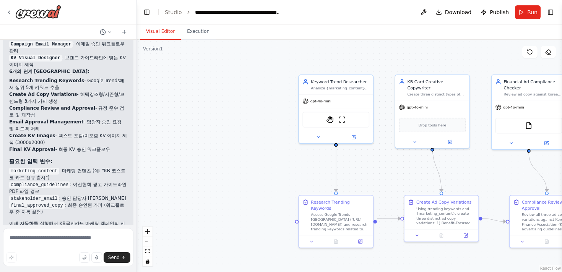
drag, startPoint x: 272, startPoint y: 164, endPoint x: 143, endPoint y: 152, distance: 129.3
click at [142, 152] on div ".deletable-edge-delete-btn { width: 20px; height: 20px; border: 0px solid #ffff…" at bounding box center [349, 156] width 425 height 232
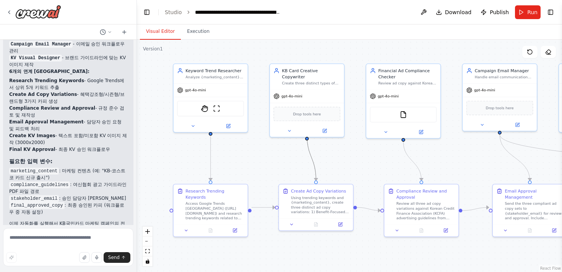
drag, startPoint x: 268, startPoint y: 162, endPoint x: 222, endPoint y: 164, distance: 45.6
click at [222, 164] on div ".deletable-edge-delete-btn { width: 20px; height: 20px; border: 0px solid #ffff…" at bounding box center [349, 156] width 425 height 232
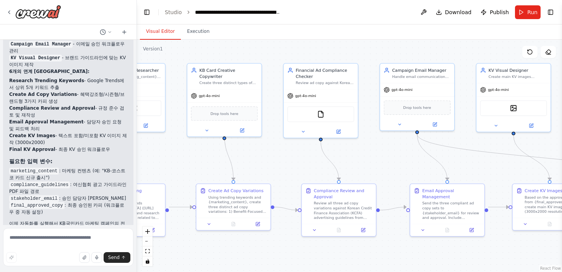
drag, startPoint x: 317, startPoint y: 157, endPoint x: 229, endPoint y: 158, distance: 88.7
click at [229, 158] on div ".deletable-edge-delete-btn { width: 20px; height: 20px; border: 0px solid #ffff…" at bounding box center [349, 156] width 425 height 232
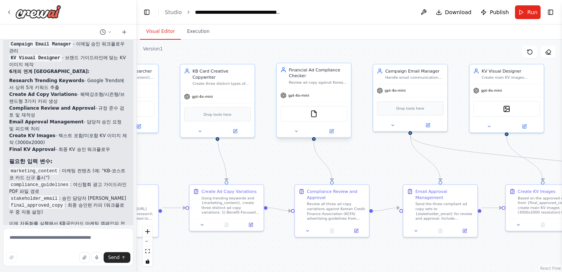
click at [292, 100] on div "gpt-4o-mini" at bounding box center [314, 95] width 74 height 13
click at [332, 129] on icon at bounding box center [331, 131] width 5 height 5
click at [425, 11] on button at bounding box center [423, 12] width 12 height 14
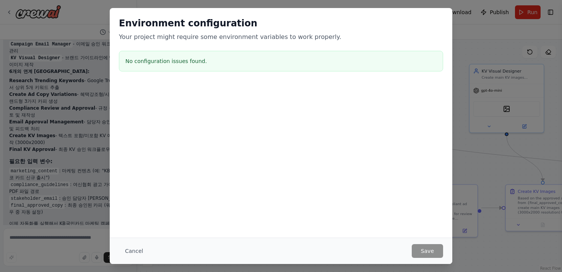
click at [131, 243] on div "Cancel Save" at bounding box center [281, 251] width 342 height 26
click at [135, 253] on button "Cancel" at bounding box center [134, 251] width 30 height 14
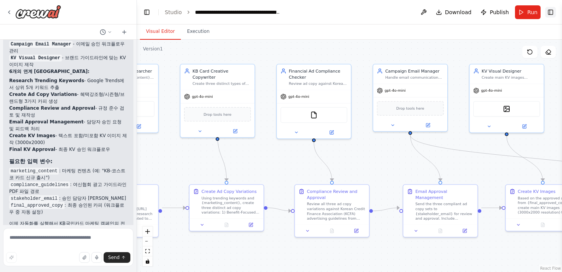
click at [553, 12] on button "Toggle Right Sidebar" at bounding box center [550, 12] width 11 height 11
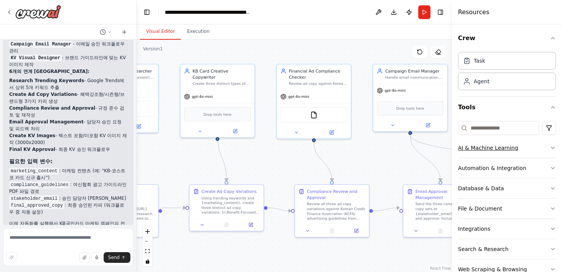
click at [510, 148] on div "AI & Machine Learning" at bounding box center [488, 148] width 60 height 8
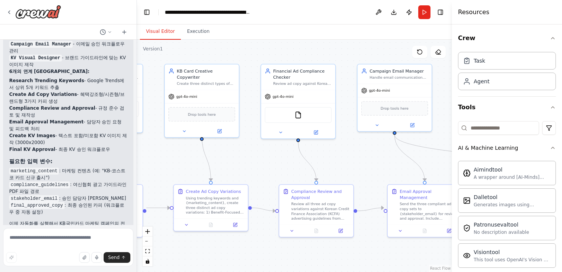
drag, startPoint x: 375, startPoint y: 161, endPoint x: 281, endPoint y: 159, distance: 93.3
click at [282, 159] on div ".deletable-edge-delete-btn { width: 20px; height: 20px; border: 0px solid #ffff…" at bounding box center [294, 156] width 315 height 232
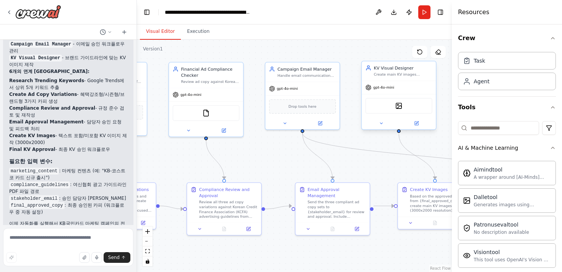
click at [380, 98] on div "DallETool" at bounding box center [398, 106] width 67 height 16
click at [384, 105] on div "DallETool" at bounding box center [398, 106] width 67 height 16
click at [424, 123] on button at bounding box center [416, 123] width 34 height 7
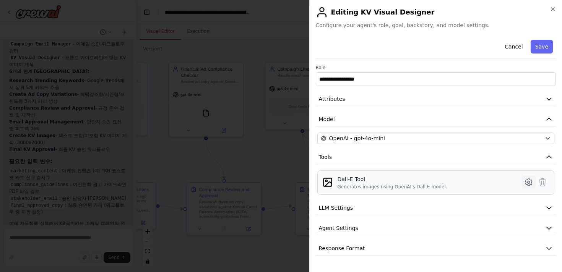
click at [528, 182] on icon at bounding box center [528, 182] width 9 height 9
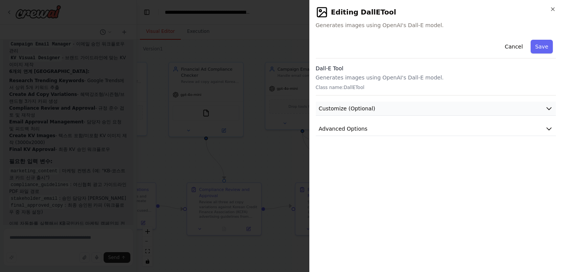
click at [429, 104] on button "Customize (Optional)" at bounding box center [436, 109] width 240 height 14
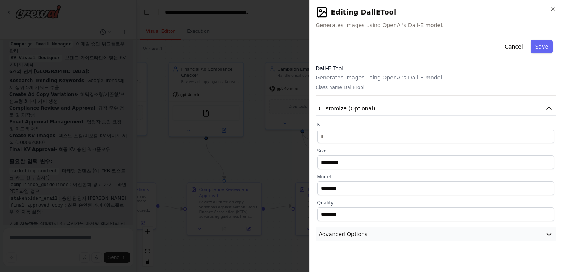
click at [417, 237] on button "Advanced Options" at bounding box center [436, 234] width 240 height 14
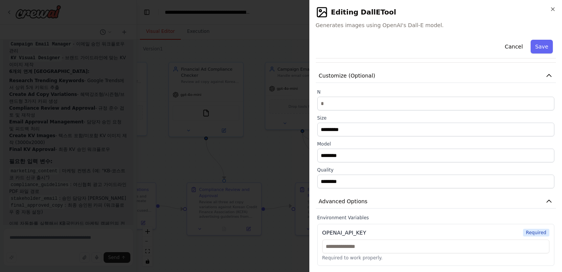
scroll to position [0, 0]
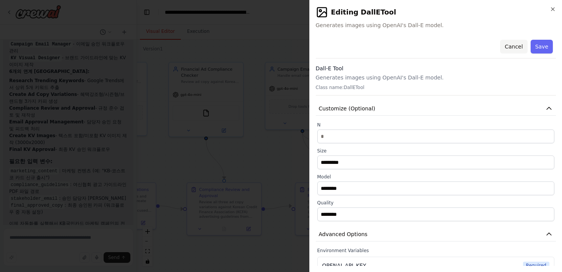
click at [505, 46] on button "Cancel" at bounding box center [513, 47] width 27 height 14
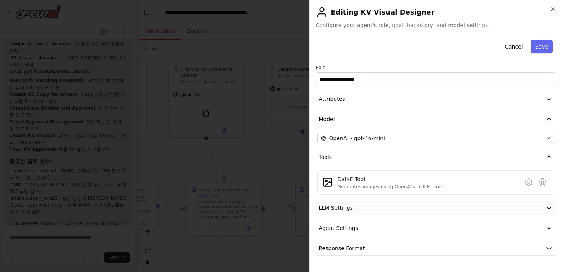
click at [432, 214] on button "LLM Settings" at bounding box center [436, 208] width 240 height 14
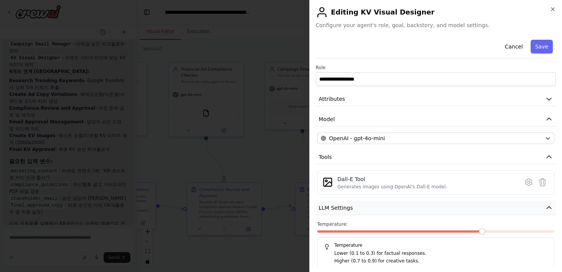
click at [433, 209] on button "LLM Settings" at bounding box center [436, 208] width 240 height 14
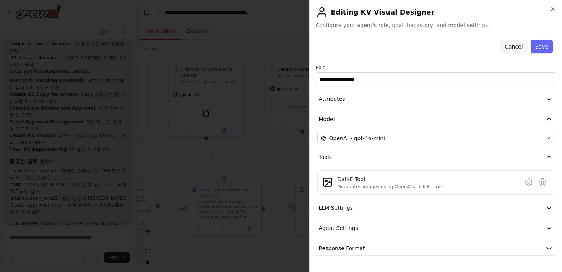
click at [519, 47] on button "Cancel" at bounding box center [513, 47] width 27 height 14
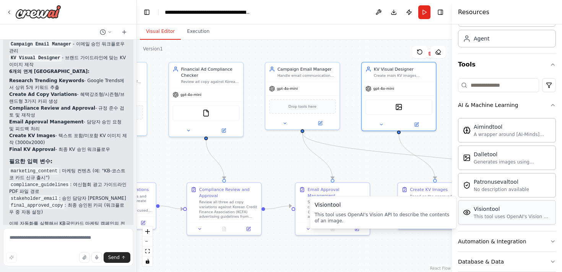
scroll to position [156, 0]
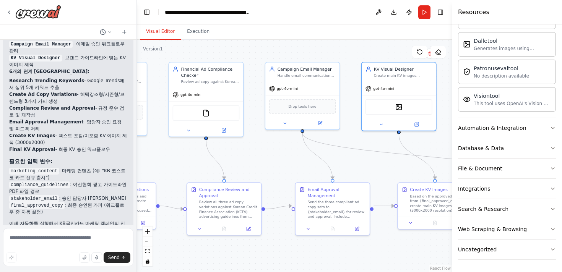
click at [485, 250] on div "Uncategorized" at bounding box center [477, 250] width 39 height 8
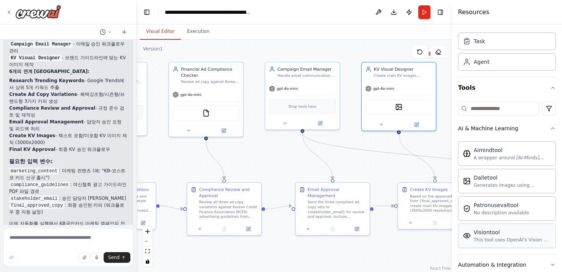
scroll to position [0, 0]
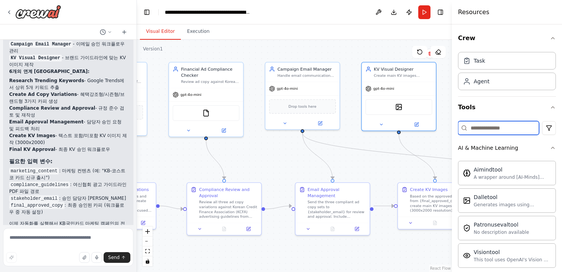
click at [497, 129] on input at bounding box center [498, 128] width 81 height 14
click at [545, 125] on html "Hello! I'm the CrewAI assistant. What kind of automation do you want to build? …" at bounding box center [281, 136] width 562 height 272
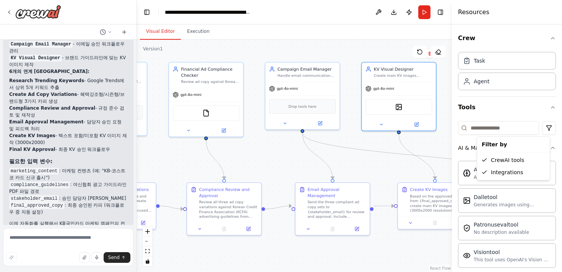
click at [523, 124] on html "Hello! I'm the CrewAI assistant. What kind of automation do you want to build? …" at bounding box center [281, 136] width 562 height 272
click at [34, 13] on img at bounding box center [38, 12] width 46 height 14
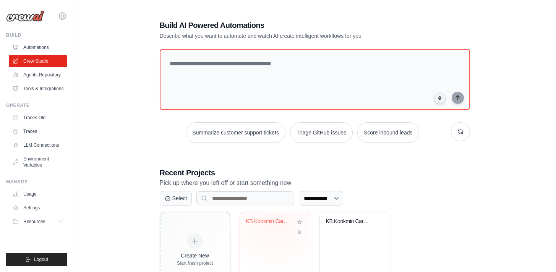
click at [276, 223] on div "KB Kookmin Card Marketing Campaign ..." at bounding box center [269, 221] width 46 height 7
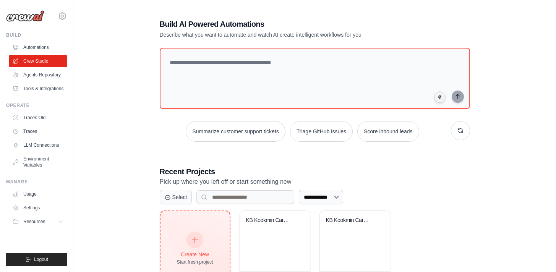
scroll to position [2, 0]
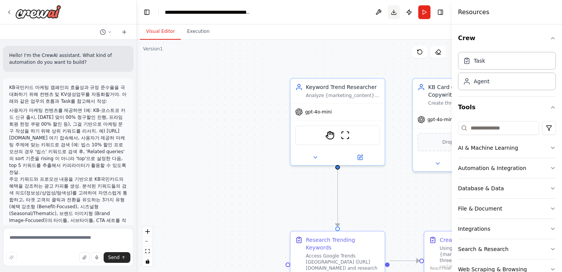
scroll to position [1191, 0]
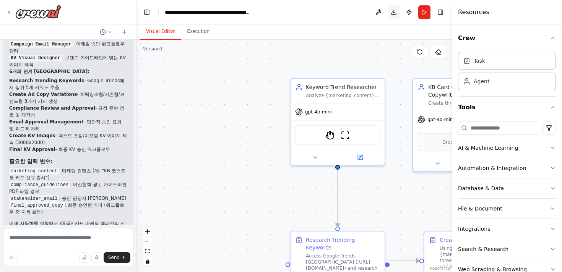
click at [391, 14] on button "Download" at bounding box center [394, 12] width 12 height 14
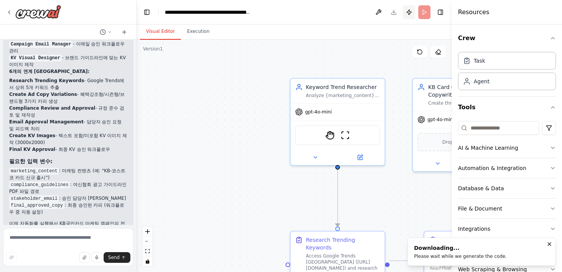
click at [410, 14] on button "Publish" at bounding box center [409, 12] width 12 height 14
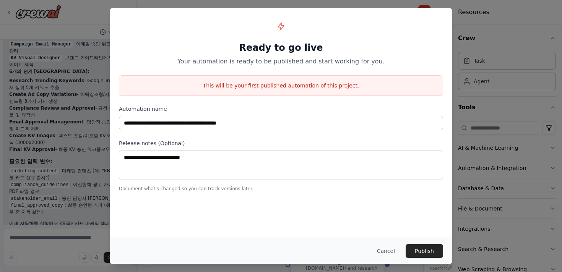
click at [488, 43] on div "**********" at bounding box center [281, 136] width 562 height 272
click at [483, 43] on div "**********" at bounding box center [281, 136] width 562 height 272
click at [379, 254] on button "Cancel" at bounding box center [386, 251] width 30 height 14
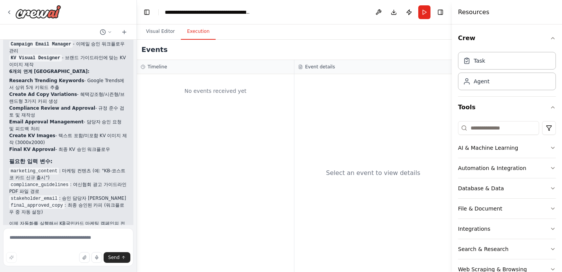
click at [192, 32] on button "Execution" at bounding box center [198, 32] width 35 height 16
click at [165, 32] on button "Visual Editor" at bounding box center [160, 32] width 41 height 16
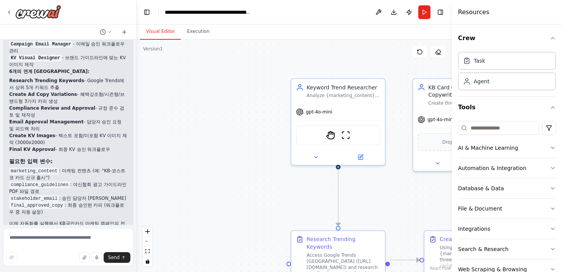
click at [154, 11] on header "**********" at bounding box center [294, 12] width 315 height 24
click at [146, 12] on button "Toggle Left Sidebar" at bounding box center [146, 12] width 11 height 11
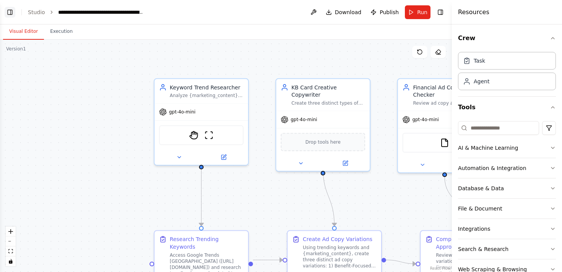
click at [5, 13] on button "Toggle Left Sidebar" at bounding box center [10, 12] width 11 height 11
